Goal: Book appointment/travel/reservation

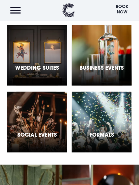
scroll to position [1455, 0]
click at [40, 92] on div "Social Events" at bounding box center [37, 122] width 60 height 61
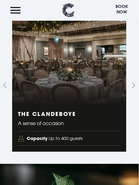
scroll to position [1108, 0]
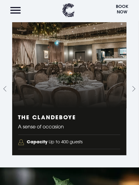
click at [15, 9] on button "Menu" at bounding box center [15, 10] width 16 height 13
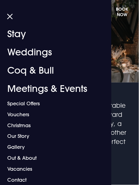
scroll to position [0, 0]
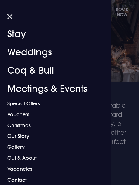
click at [24, 126] on link "Christmas" at bounding box center [53, 125] width 92 height 11
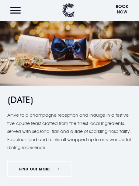
scroll to position [620, 0]
click at [38, 171] on link "FIND OUT MORE" at bounding box center [39, 169] width 64 height 16
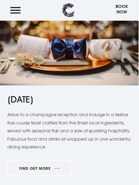
scroll to position [648, 0]
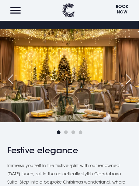
scroll to position [149, 0]
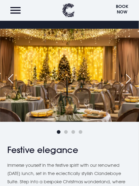
click at [131, 78] on div "Next slide" at bounding box center [128, 78] width 15 height 13
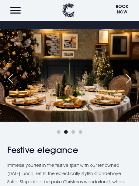
click at [130, 79] on div "Next slide" at bounding box center [128, 78] width 15 height 13
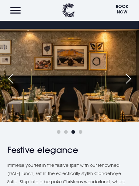
click at [130, 77] on div "Next slide" at bounding box center [128, 78] width 15 height 13
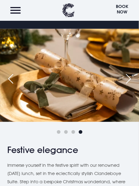
click at [128, 78] on div "Next slide" at bounding box center [128, 78] width 15 height 13
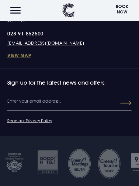
scroll to position [692, 0]
